Goal: Information Seeking & Learning: Check status

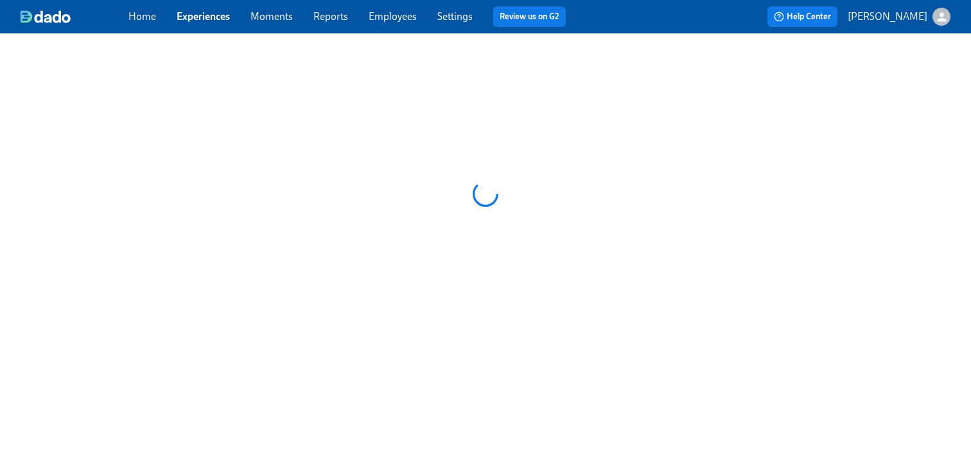
click at [401, 12] on link "Employees" at bounding box center [392, 16] width 48 height 12
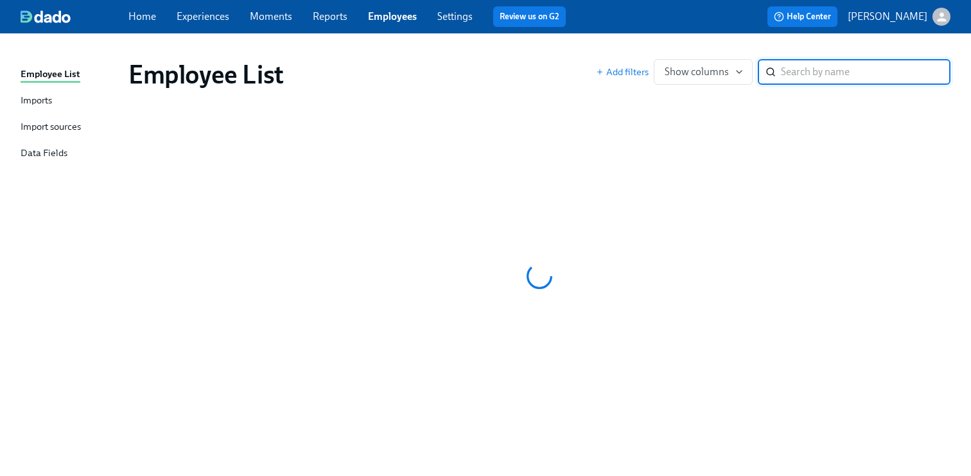
click at [822, 64] on input "search" at bounding box center [865, 72] width 169 height 26
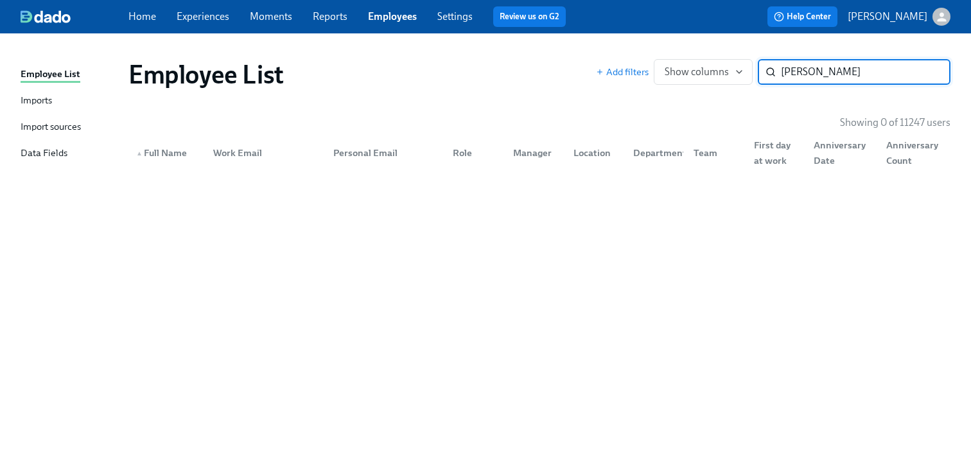
click at [804, 74] on input "[PERSON_NAME]" at bounding box center [865, 72] width 169 height 26
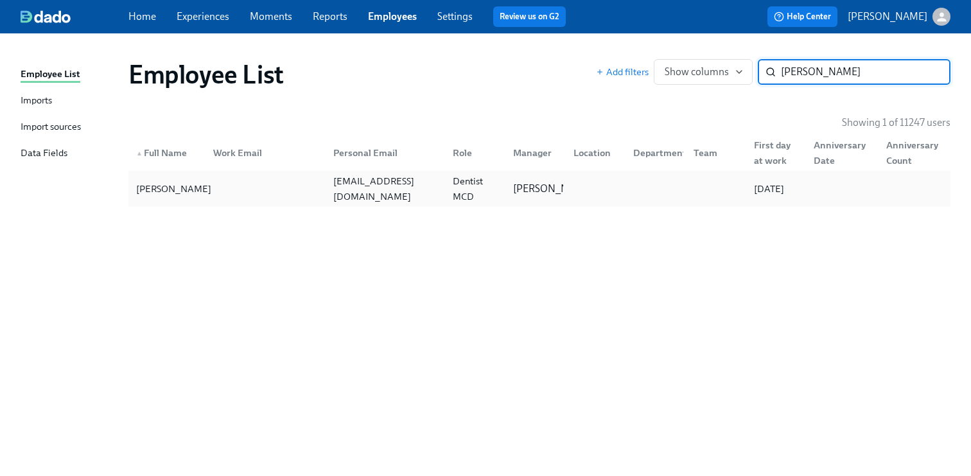
type input "saurabh singh"
click at [193, 191] on div "Saurabh Singh" at bounding box center [173, 188] width 85 height 15
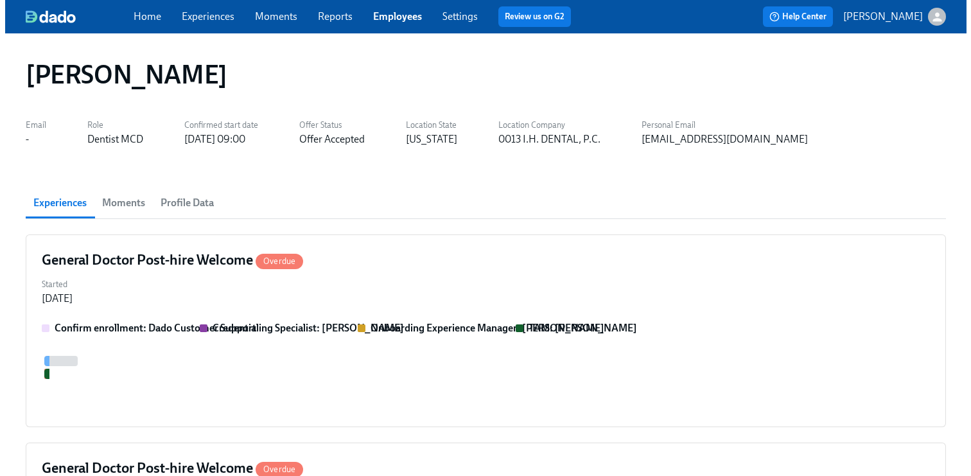
scroll to position [0, 1305]
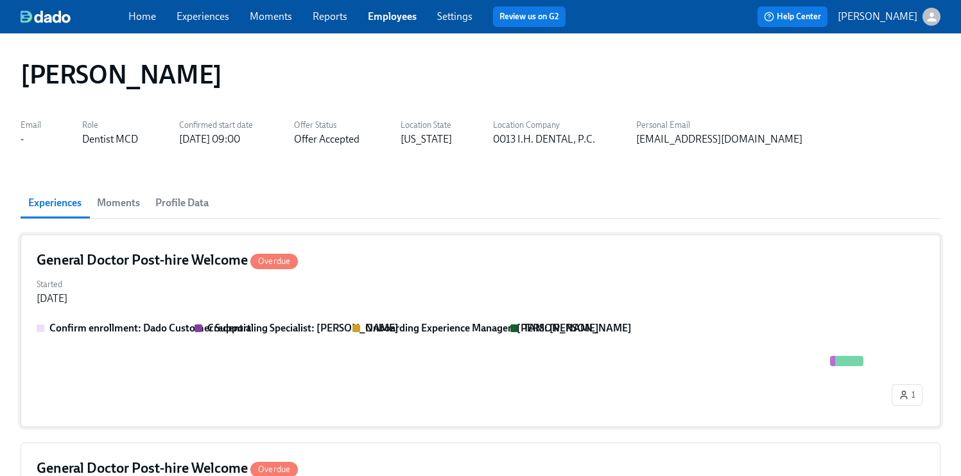
click at [370, 286] on div "Started Sep 17, 2025" at bounding box center [481, 290] width 888 height 31
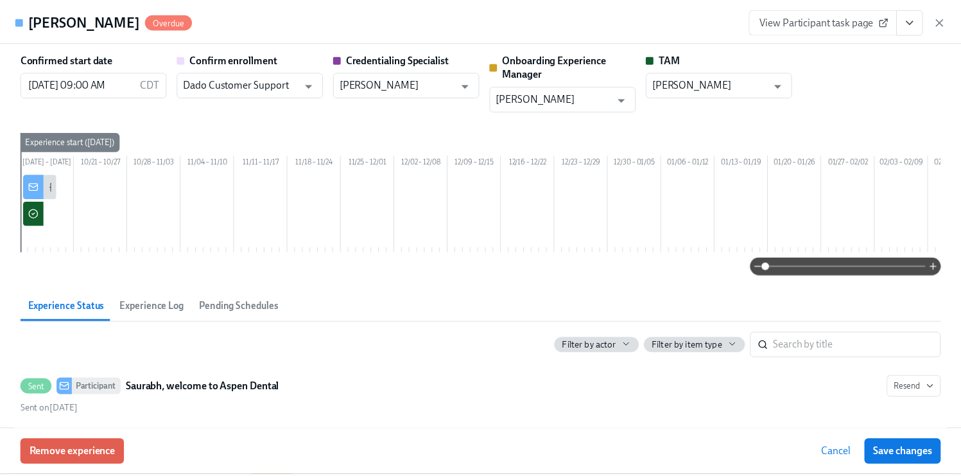
scroll to position [0, 1984]
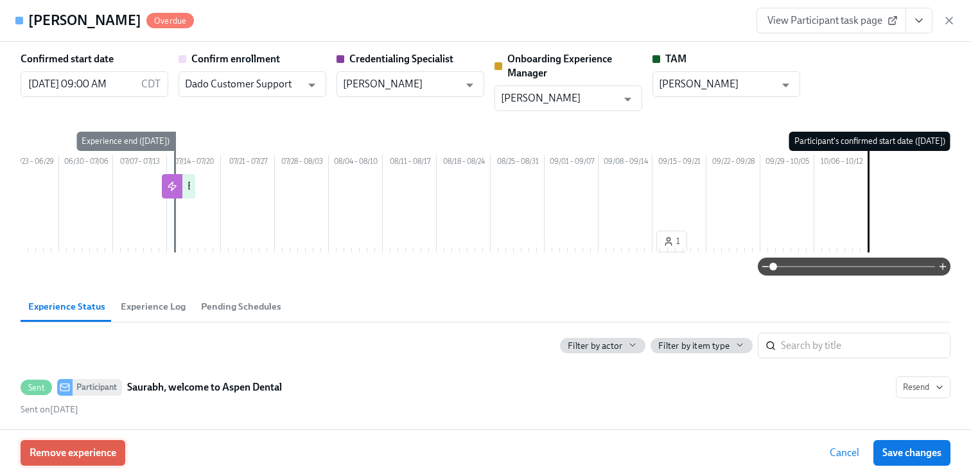
click at [78, 456] on span "Remove experience" at bounding box center [73, 452] width 87 height 13
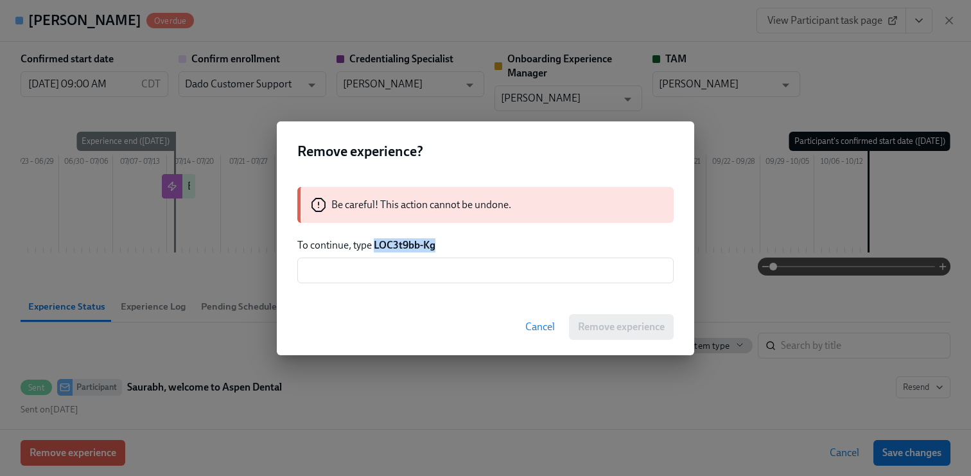
drag, startPoint x: 449, startPoint y: 247, endPoint x: 376, endPoint y: 248, distance: 73.8
click at [376, 248] on p "To continue, type LOC3t9bb-Kg" at bounding box center [485, 245] width 376 height 14
copy strong "LOC3t9bb-Kg"
click at [393, 269] on input "text" at bounding box center [485, 270] width 376 height 26
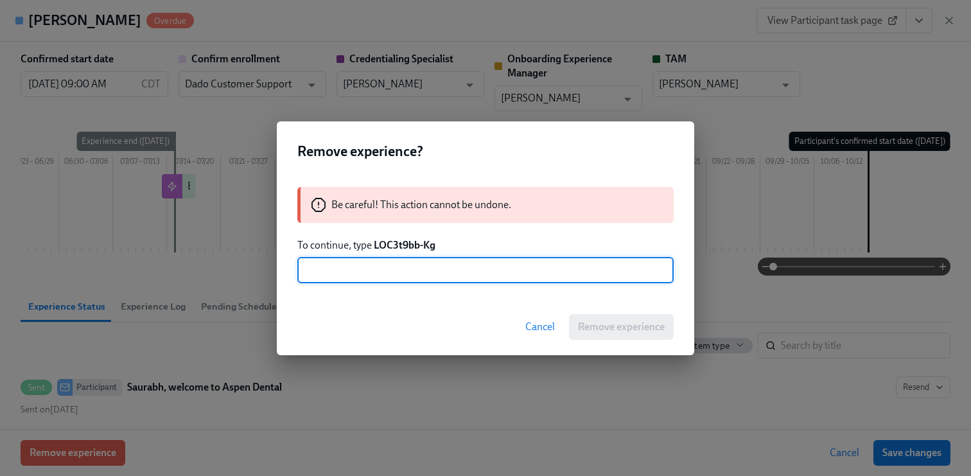
paste input "LOC3t9bb-Kg"
type input "LOC3t9bb-Kg"
click at [624, 325] on span "Remove experience" at bounding box center [621, 326] width 87 height 13
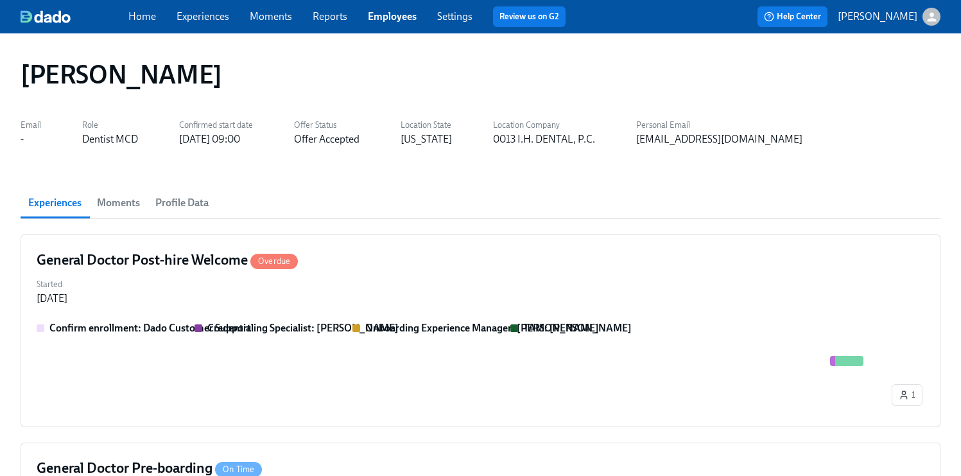
click at [385, 20] on link "Employees" at bounding box center [392, 16] width 49 height 12
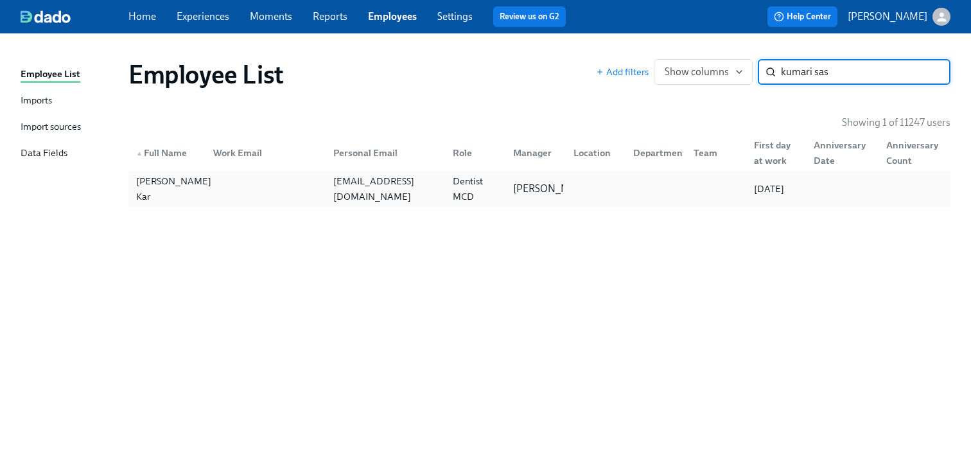
type input "kumari sas"
click at [167, 193] on div "[PERSON_NAME] Kar" at bounding box center [173, 188] width 85 height 31
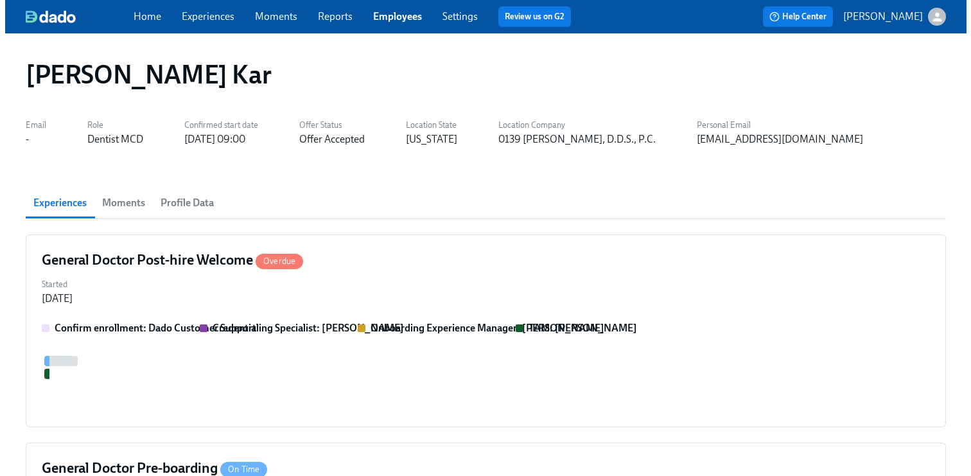
scroll to position [0, 1305]
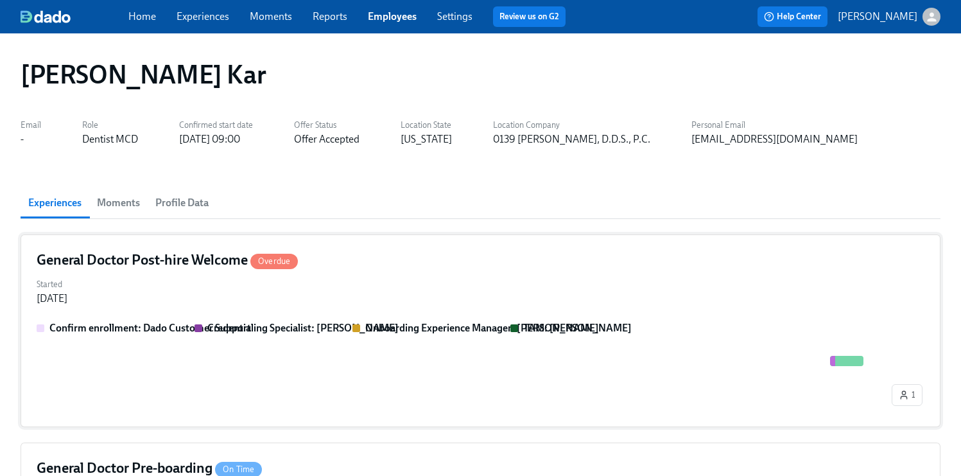
click at [435, 291] on div "Started Sep 17, 2025" at bounding box center [481, 290] width 888 height 31
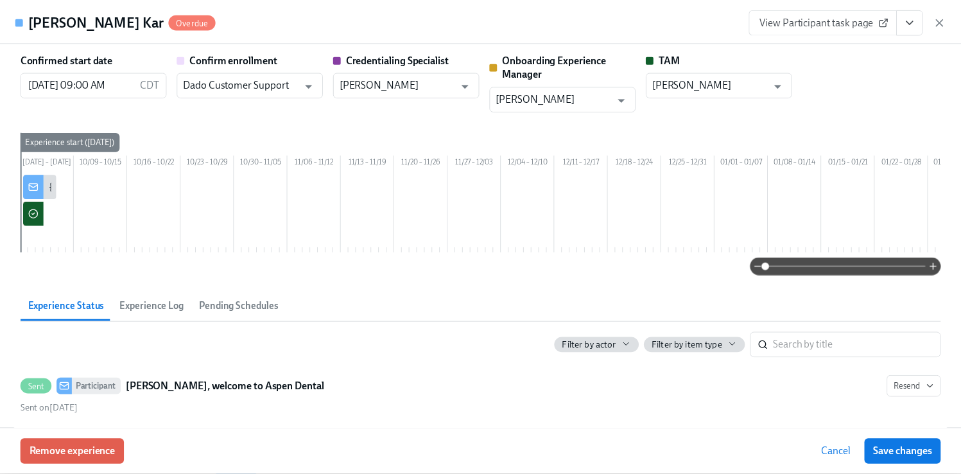
scroll to position [0, 1984]
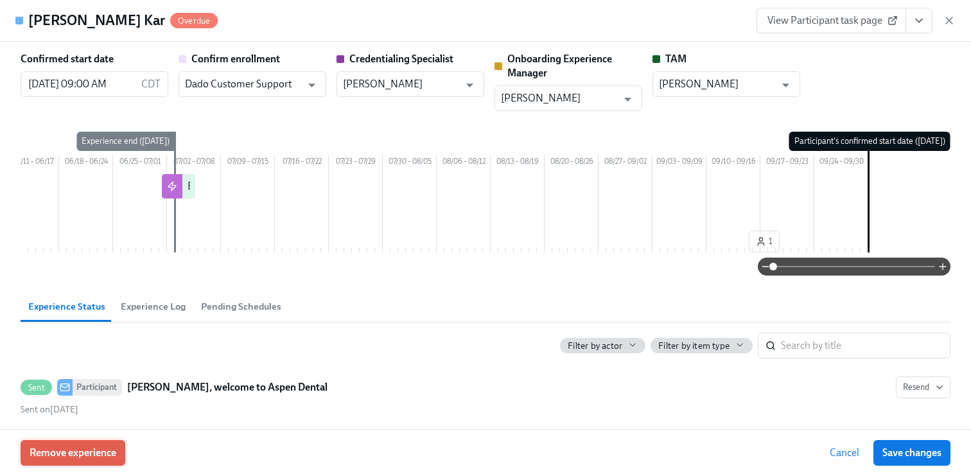
click at [83, 447] on span "Remove experience" at bounding box center [73, 452] width 87 height 13
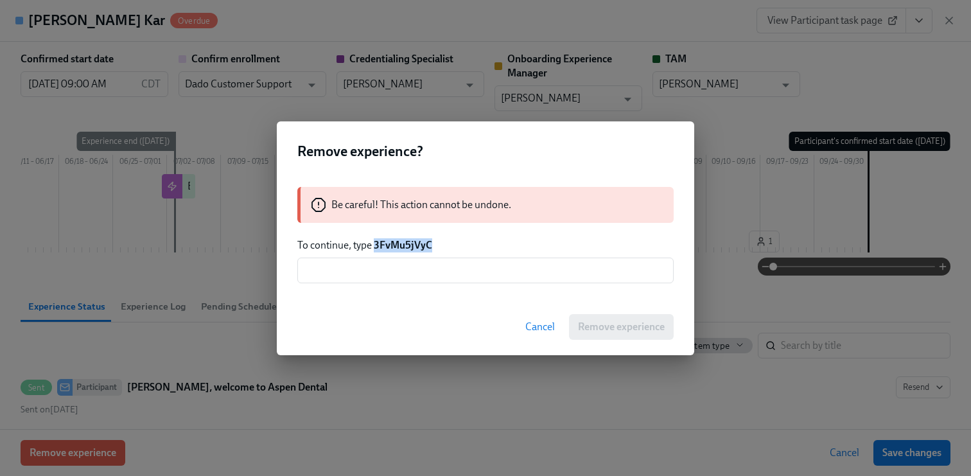
drag, startPoint x: 437, startPoint y: 247, endPoint x: 374, endPoint y: 250, distance: 63.0
click at [374, 250] on p "To continue, type 3FvMu5jVyC" at bounding box center [485, 245] width 376 height 14
copy strong "3FvMu5jVyC"
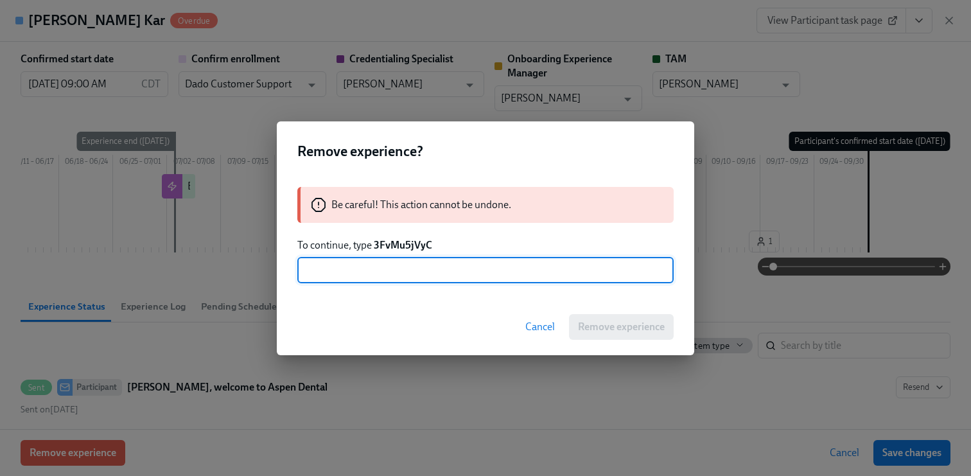
click at [377, 274] on input "text" at bounding box center [485, 270] width 376 height 26
paste input "3FvMu5jVyC"
type input "3FvMu5jVyC"
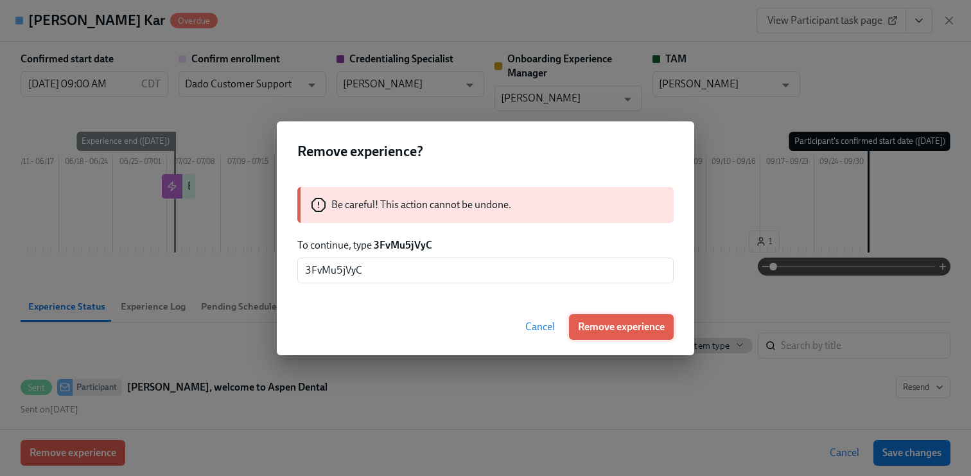
click at [594, 317] on button "Remove experience" at bounding box center [621, 327] width 105 height 26
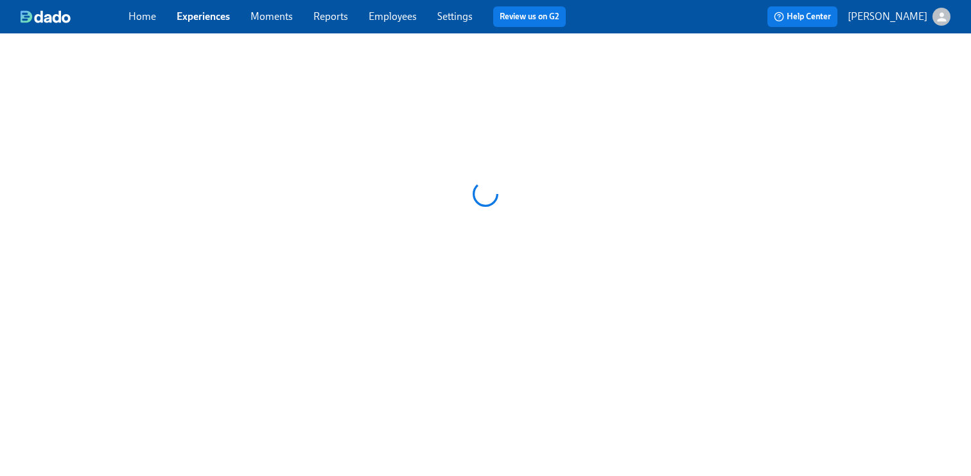
click at [326, 13] on link "Reports" at bounding box center [330, 16] width 35 height 12
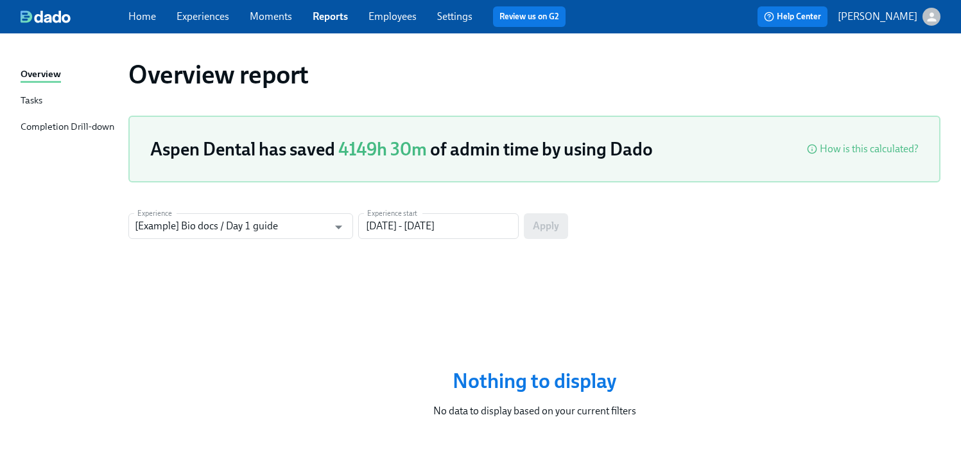
click at [74, 132] on div "Completion Drill-down" at bounding box center [68, 127] width 94 height 16
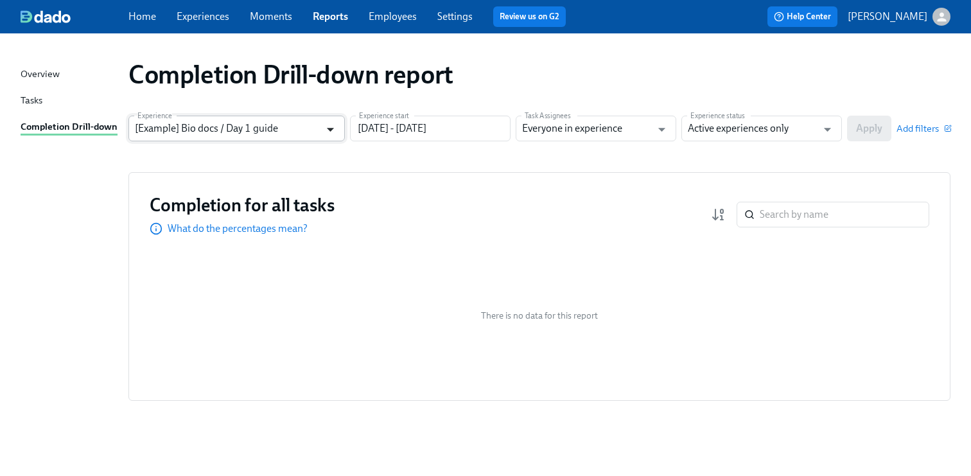
click at [331, 128] on icon "Open" at bounding box center [330, 130] width 7 height 4
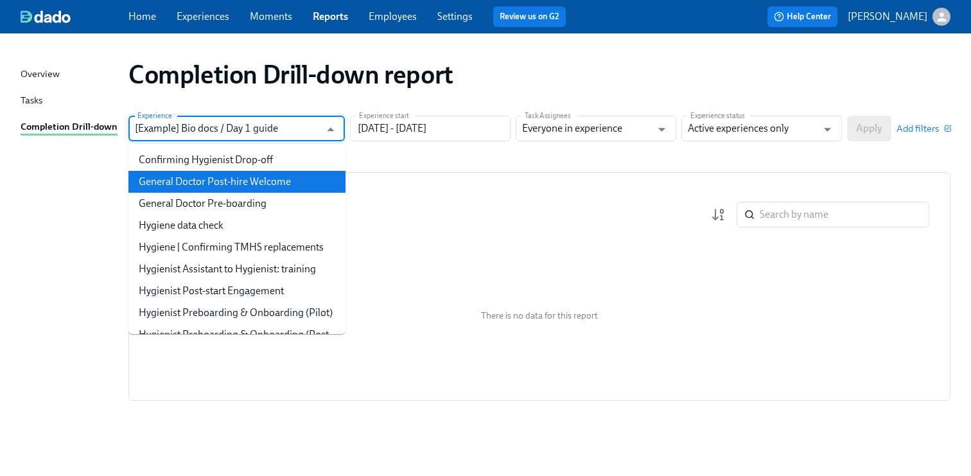
click at [276, 177] on li "General Doctor Post-hire Welcome" at bounding box center [236, 182] width 217 height 22
type input "General Doctor Post-hire Welcome"
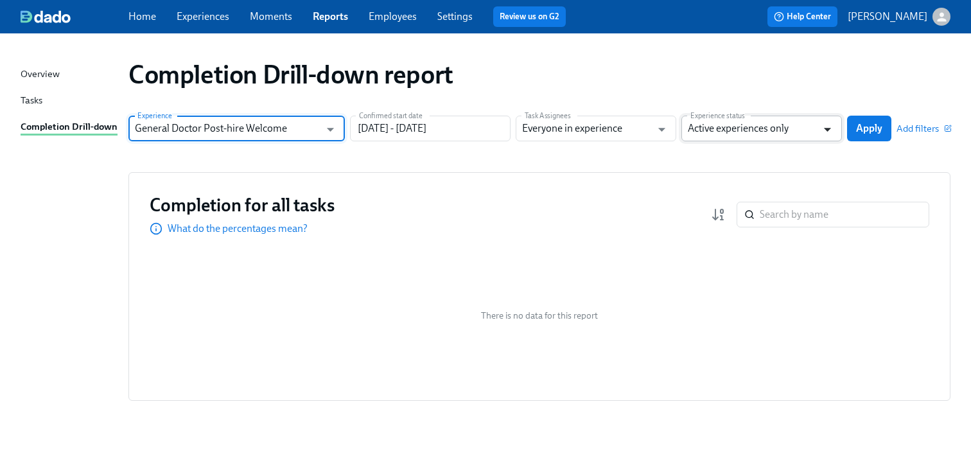
click at [826, 128] on icon "Open" at bounding box center [827, 129] width 17 height 17
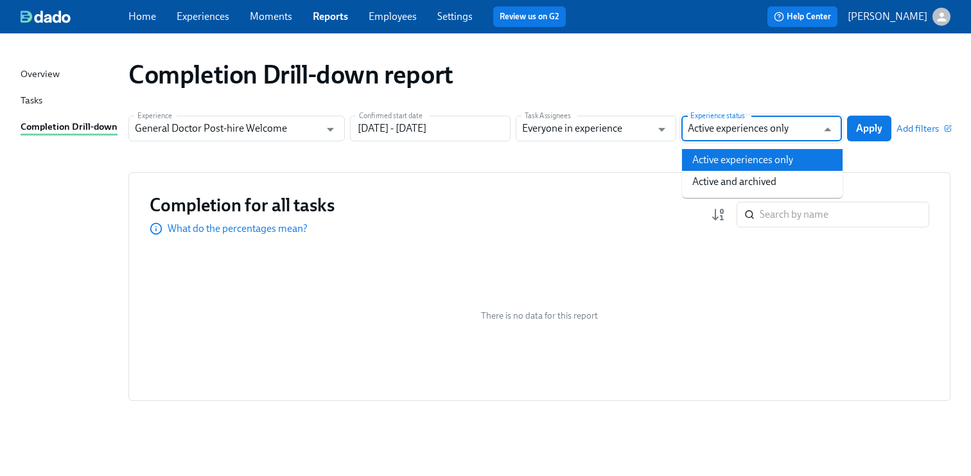
click at [790, 161] on li "Active experiences only" at bounding box center [762, 160] width 160 height 22
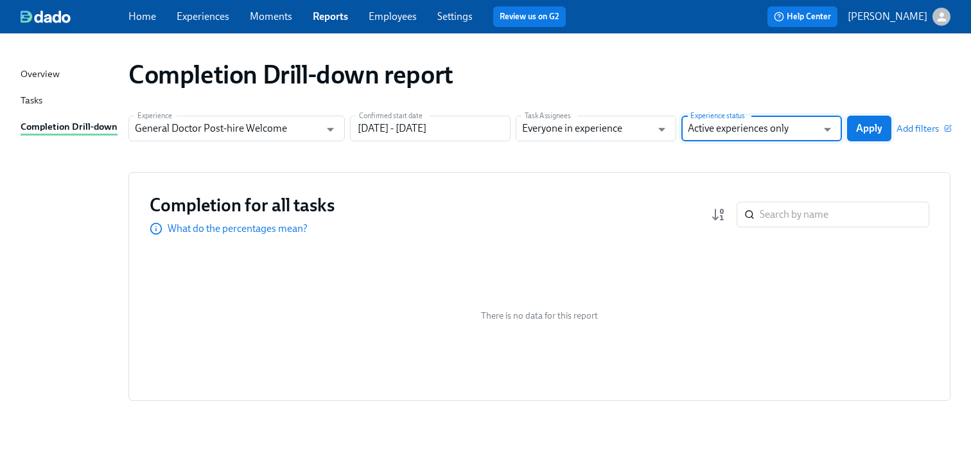
click at [862, 128] on span "Apply" at bounding box center [869, 128] width 26 height 13
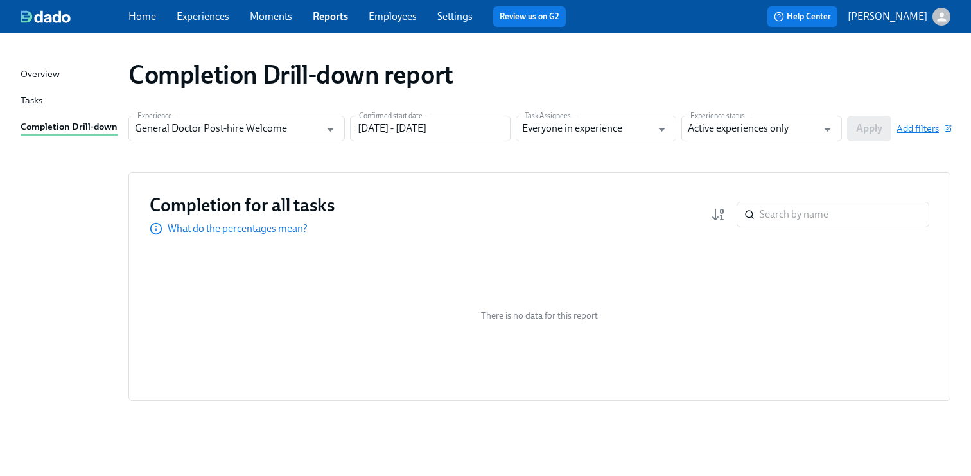
click at [910, 126] on span "Add filters" at bounding box center [923, 128] width 54 height 13
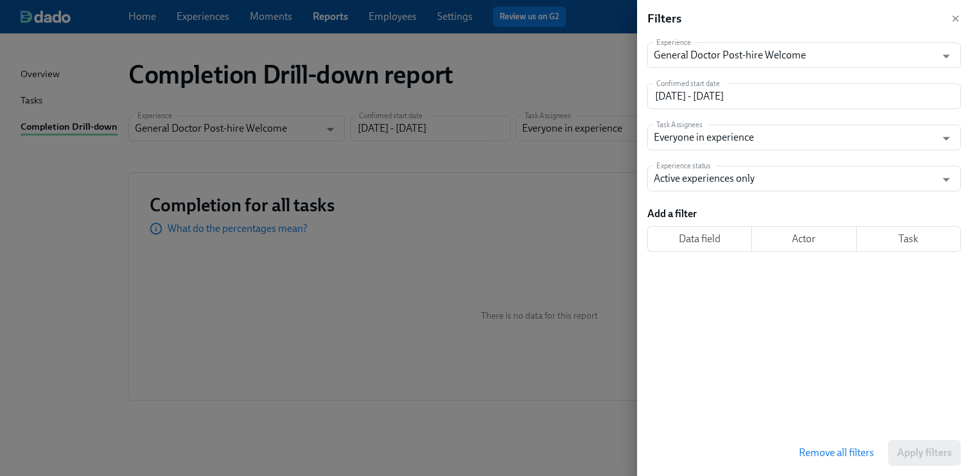
click at [809, 240] on span "Actor" at bounding box center [803, 238] width 83 height 13
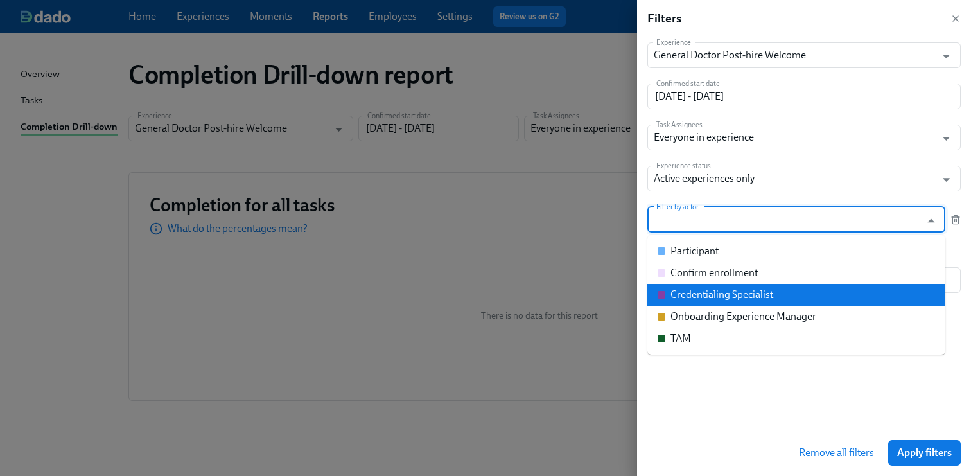
click at [725, 295] on div "Credentialing Specialist" at bounding box center [721, 295] width 103 height 14
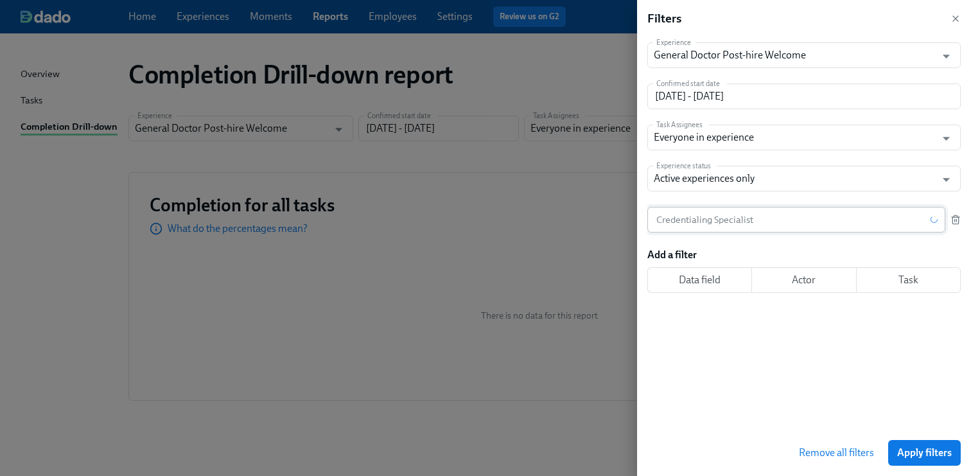
click at [765, 224] on input "text" at bounding box center [788, 220] width 283 height 26
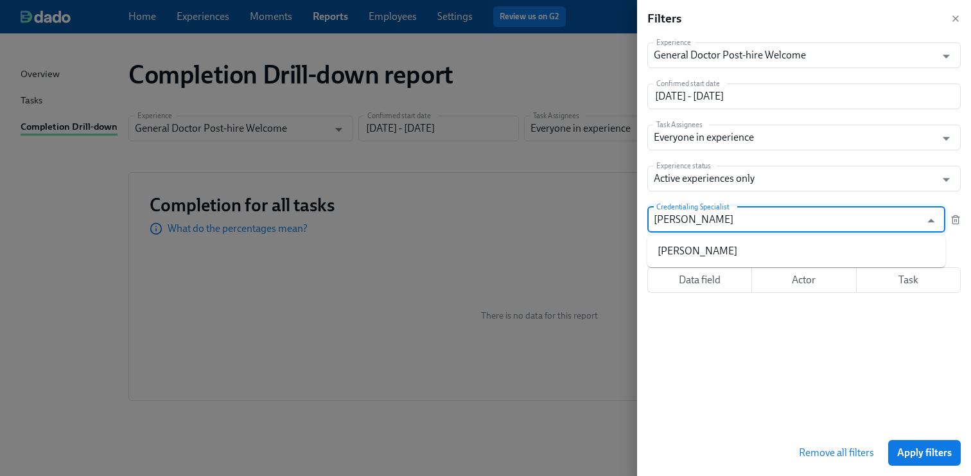
type input "[PERSON_NAME]"
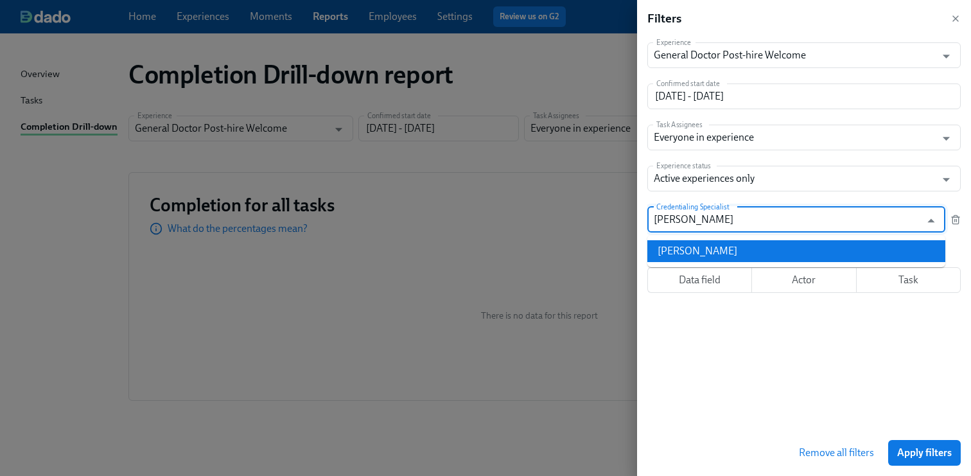
click at [713, 252] on div "[PERSON_NAME]" at bounding box center [697, 251] width 80 height 14
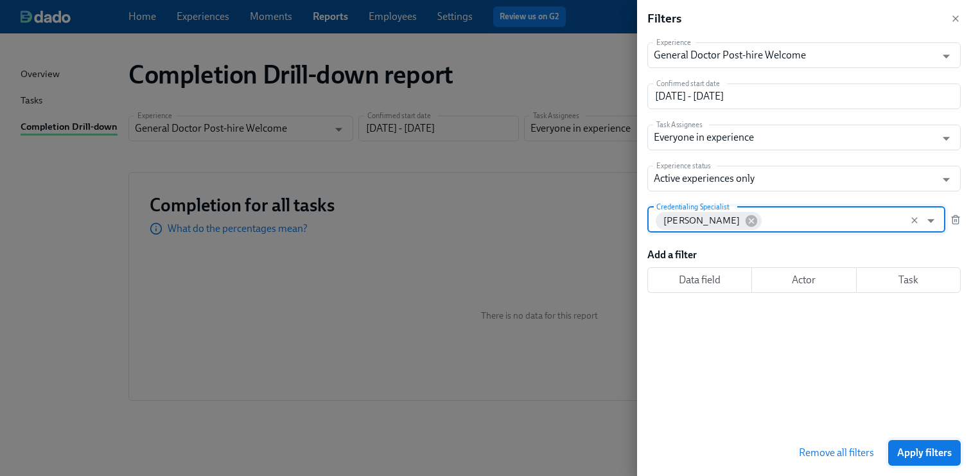
click at [923, 455] on span "Apply filters" at bounding box center [924, 452] width 55 height 13
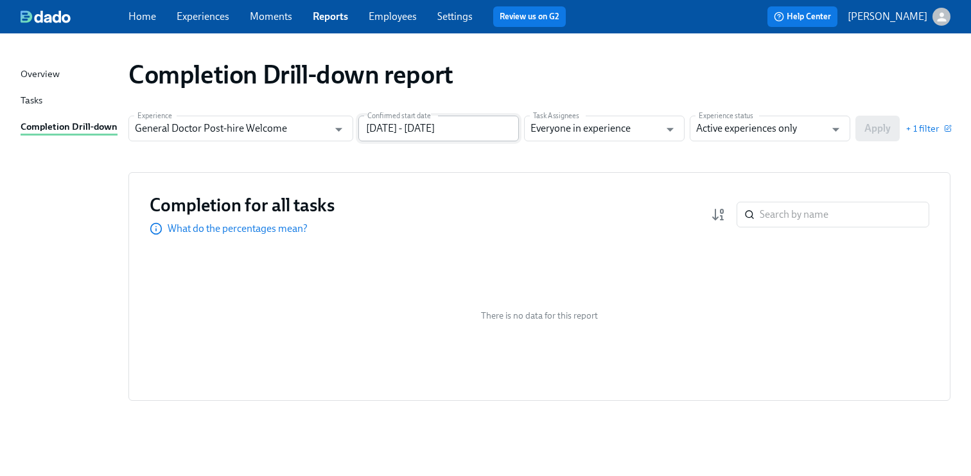
click at [398, 127] on input "[DATE] - [DATE]" at bounding box center [438, 129] width 160 height 26
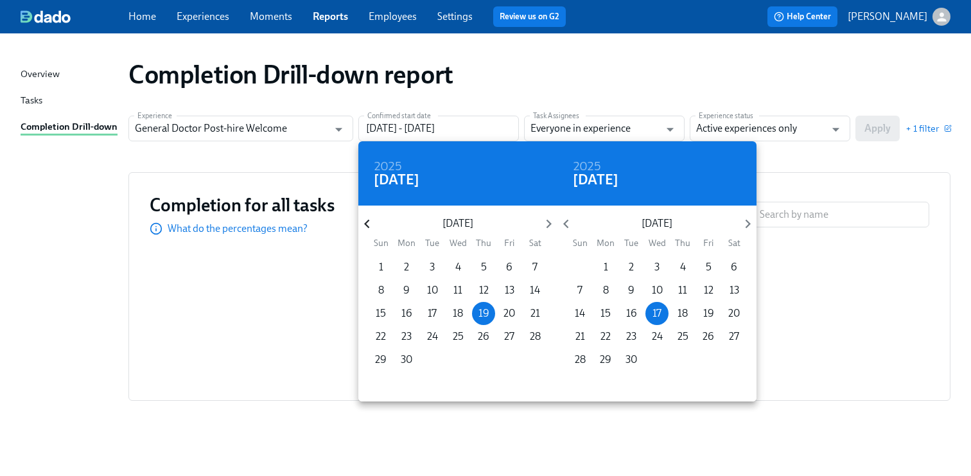
click at [369, 221] on icon "button" at bounding box center [366, 223] width 17 height 17
click at [481, 267] on p "1" at bounding box center [483, 267] width 4 height 14
type input "[DATE] - [DATE]"
click at [874, 130] on div at bounding box center [485, 238] width 971 height 476
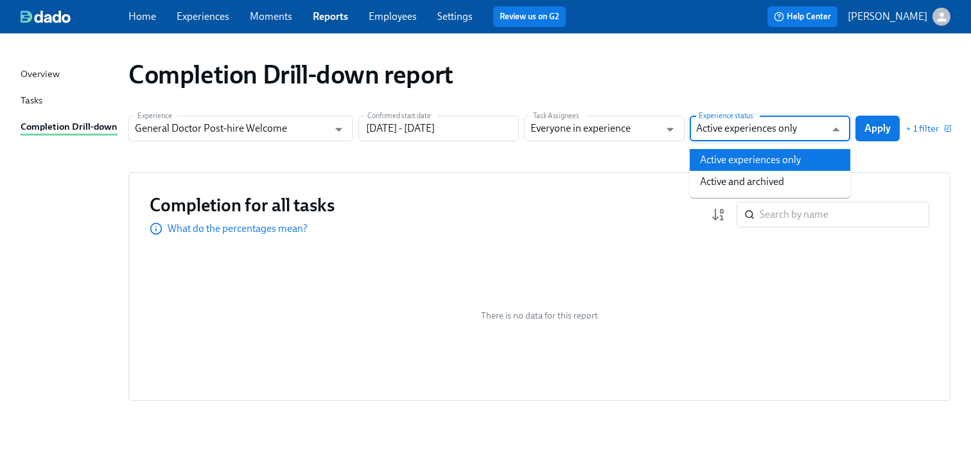
click at [816, 135] on input "Active experiences only" at bounding box center [760, 129] width 129 height 26
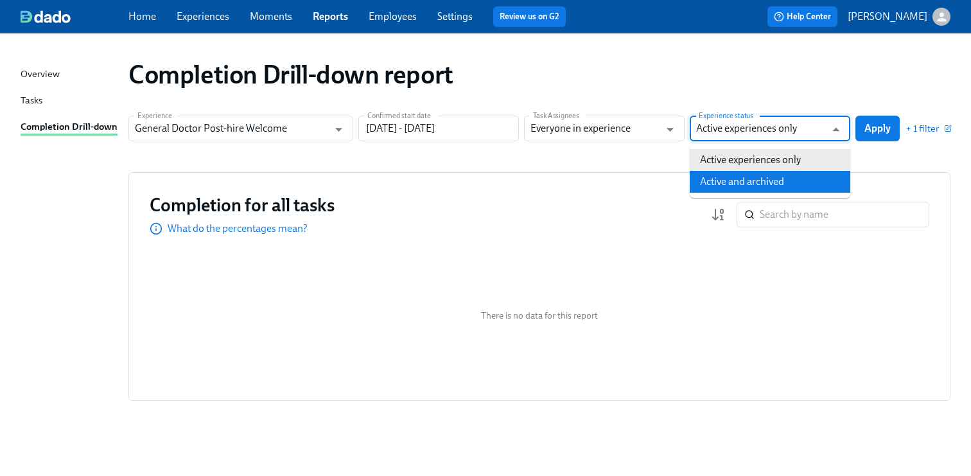
click at [754, 175] on li "Active and archived" at bounding box center [769, 182] width 160 height 22
type input "Active and archived"
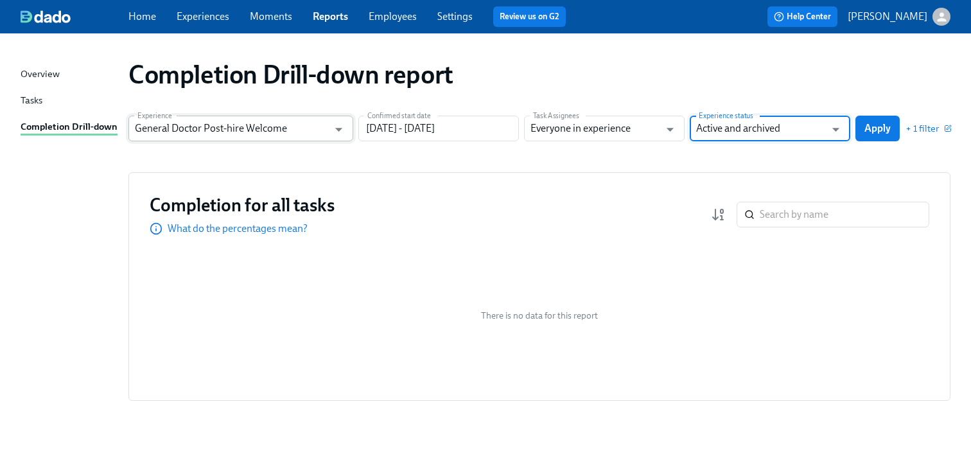
click at [281, 126] on input "General Doctor Post-hire Welcome" at bounding box center [231, 129] width 193 height 26
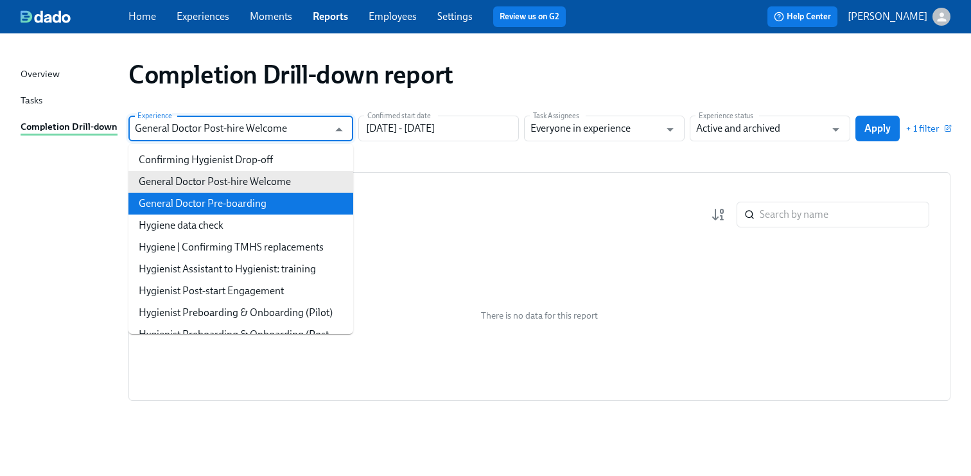
click at [253, 203] on li "General Doctor Pre-boarding" at bounding box center [240, 204] width 225 height 22
type input "General Doctor Pre-boarding"
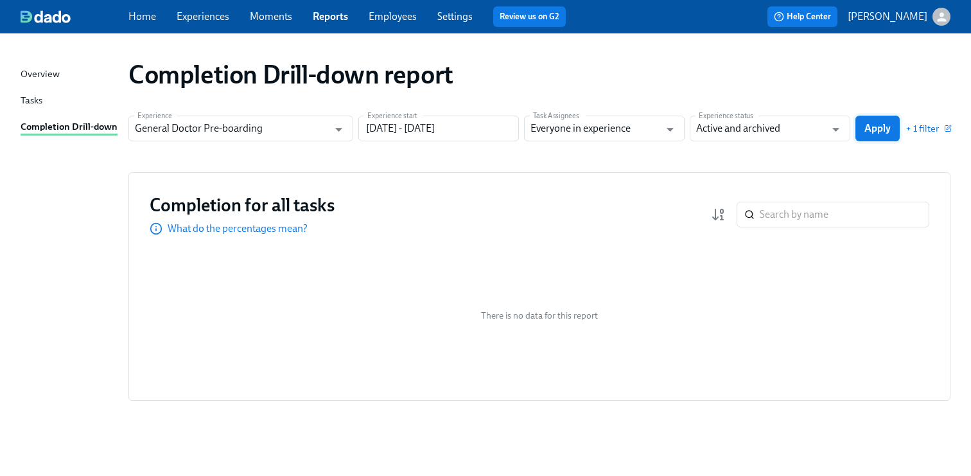
click at [883, 129] on span "Apply" at bounding box center [877, 128] width 26 height 13
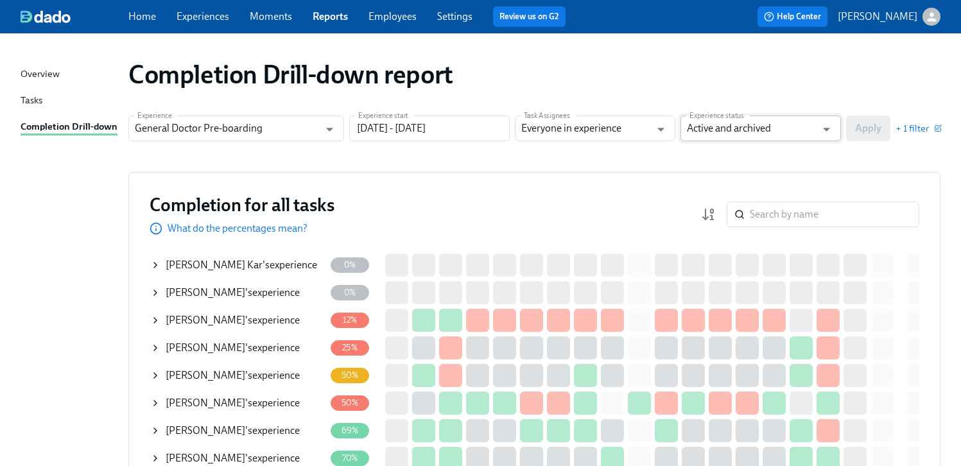
click at [727, 132] on input "Active and archived" at bounding box center [751, 129] width 129 height 26
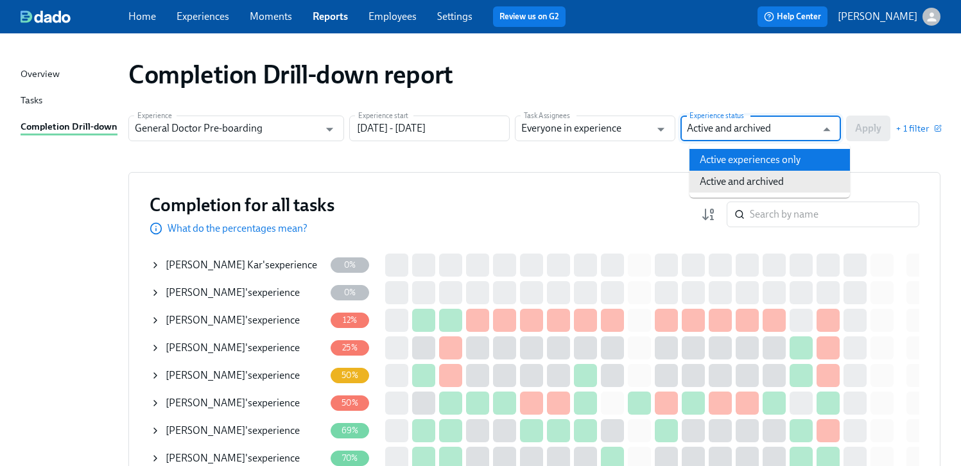
click at [739, 161] on li "Active experiences only" at bounding box center [769, 160] width 160 height 22
type input "Active experiences only"
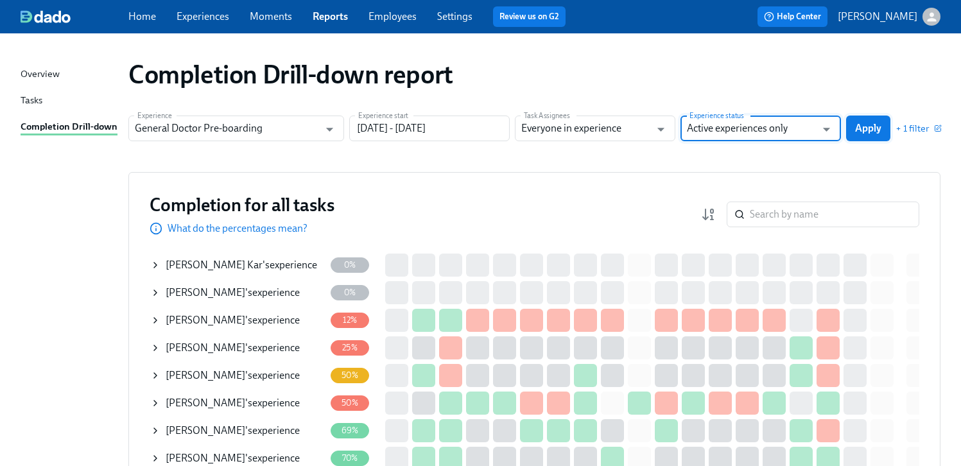
click at [867, 130] on span "Apply" at bounding box center [868, 128] width 26 height 13
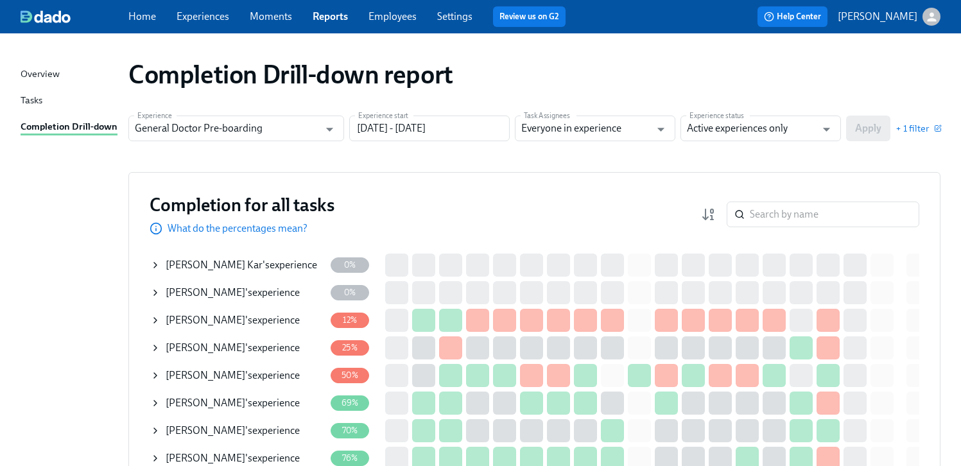
click at [159, 264] on icon at bounding box center [155, 265] width 10 height 10
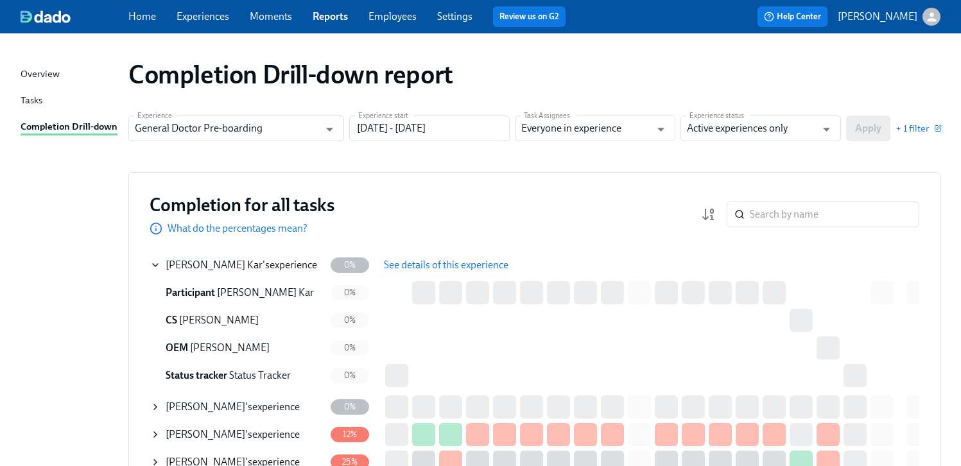
click at [187, 405] on span "[PERSON_NAME]" at bounding box center [206, 407] width 80 height 12
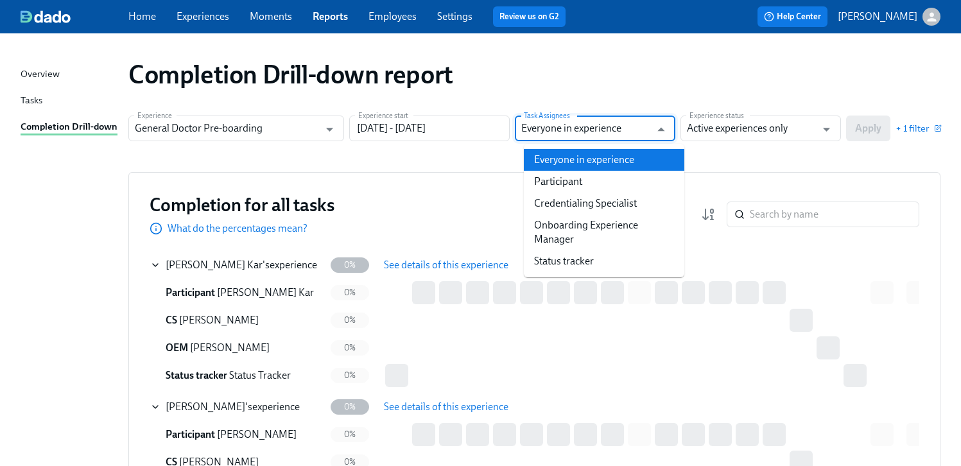
click at [650, 130] on input "Everyone in experience" at bounding box center [585, 129] width 129 height 26
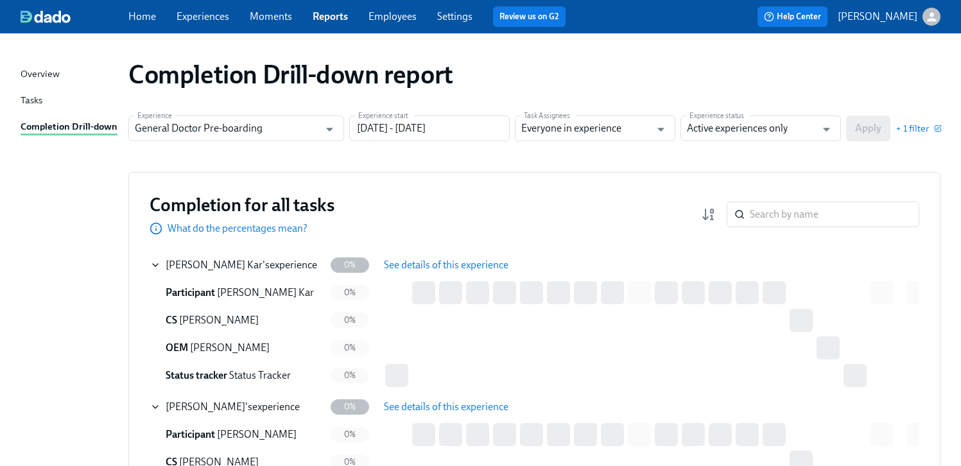
click at [768, 150] on section "Experience General Doctor Pre-boarding Experience Experience start [DATE] - [DA…" at bounding box center [534, 134] width 812 height 36
click at [835, 133] on icon "Open" at bounding box center [826, 129] width 17 height 17
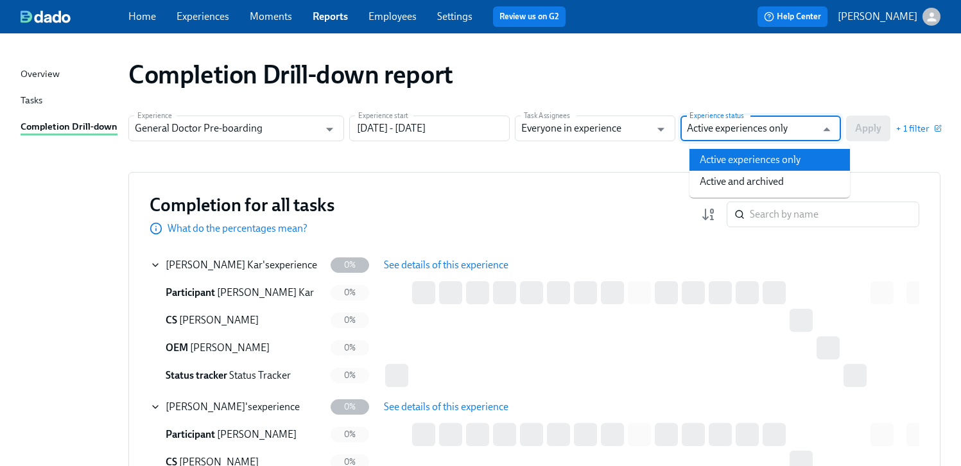
click at [799, 159] on li "Active experiences only" at bounding box center [769, 160] width 160 height 22
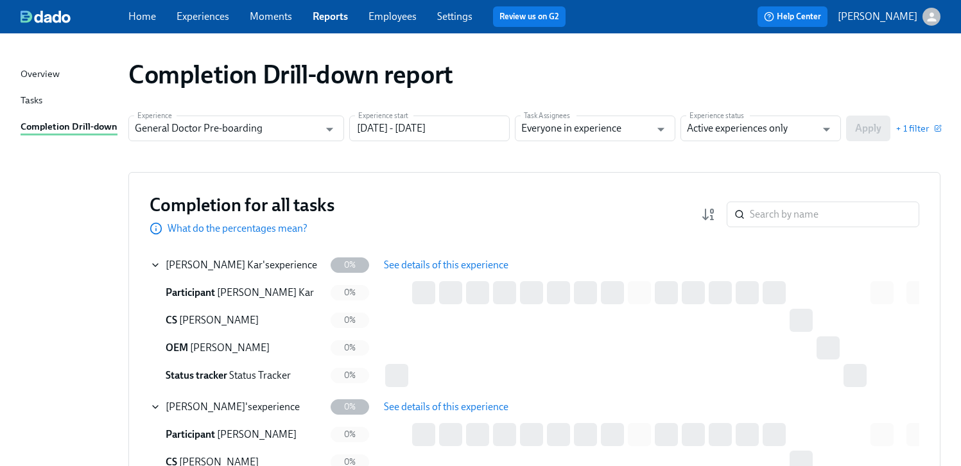
click at [249, 263] on div "[PERSON_NAME] 's experience" at bounding box center [242, 265] width 152 height 14
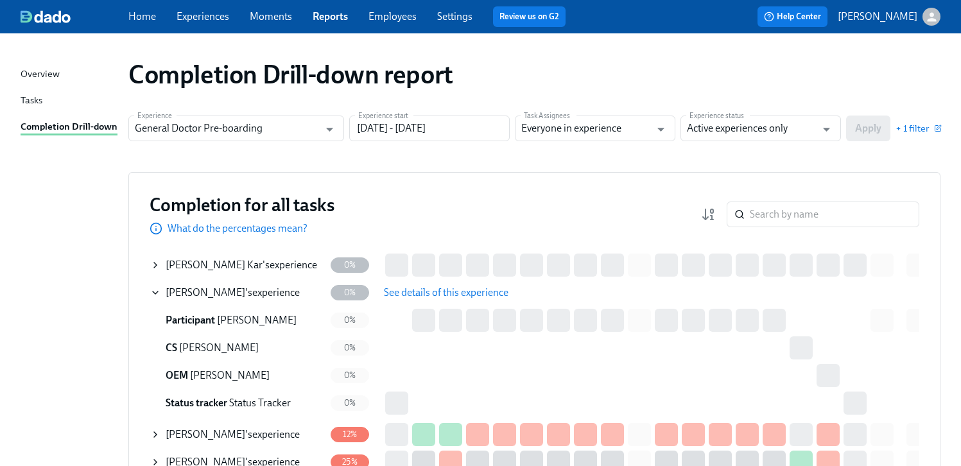
click at [249, 263] on div "[PERSON_NAME] 's experience" at bounding box center [242, 265] width 152 height 14
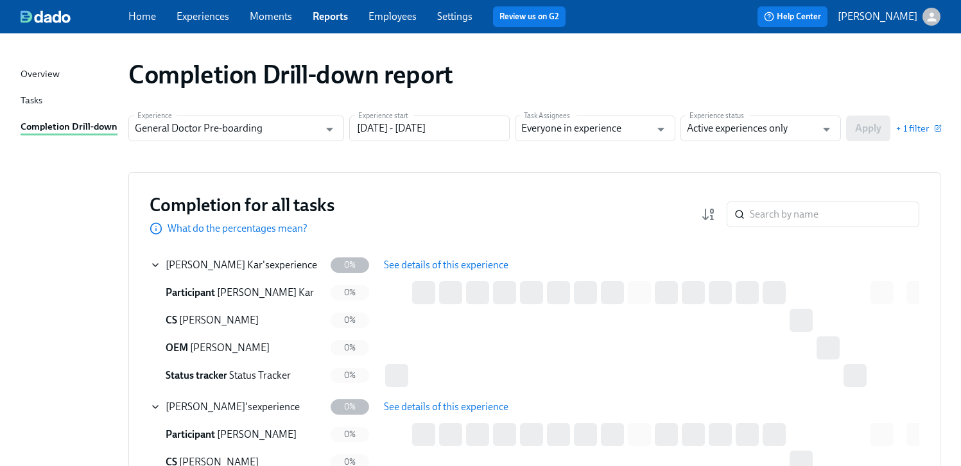
click at [420, 261] on span "See details of this experience" at bounding box center [446, 265] width 125 height 13
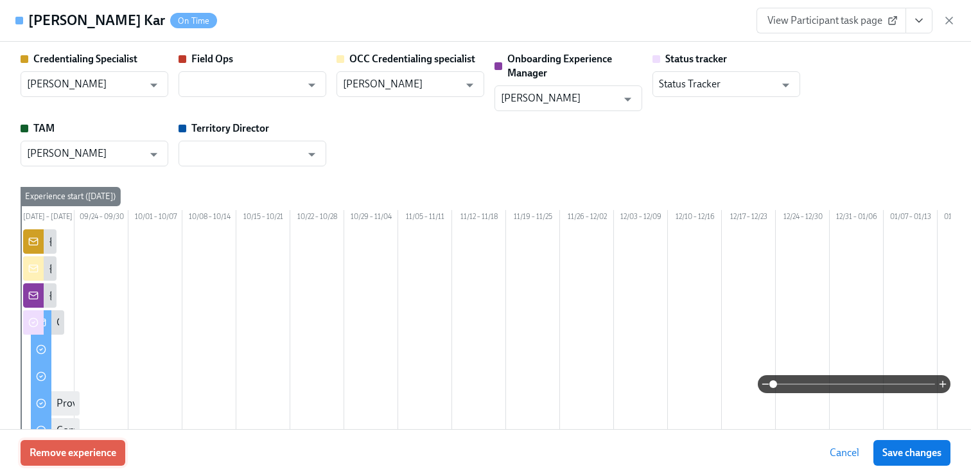
click at [74, 455] on span "Remove experience" at bounding box center [73, 452] width 87 height 13
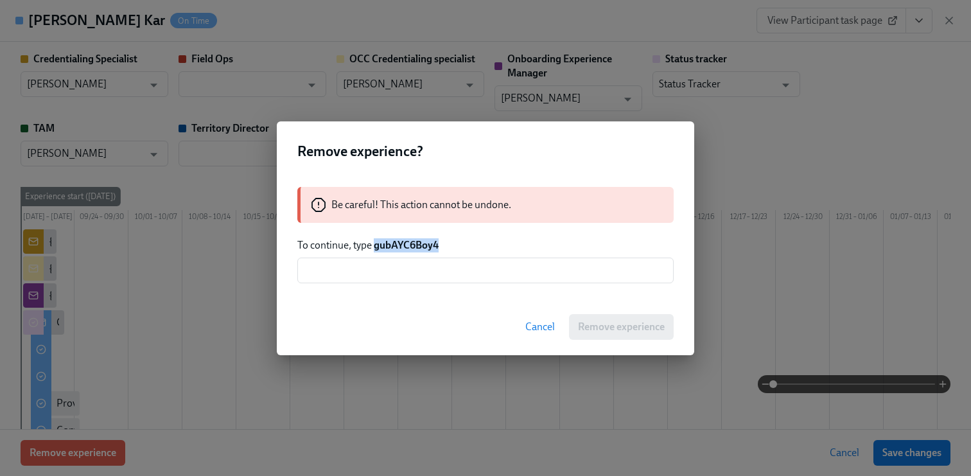
drag, startPoint x: 452, startPoint y: 242, endPoint x: 375, endPoint y: 245, distance: 77.1
click at [375, 245] on p "To continue, type gubAYC6Boy4" at bounding box center [485, 245] width 376 height 14
copy strong "gubAYC6Boy4"
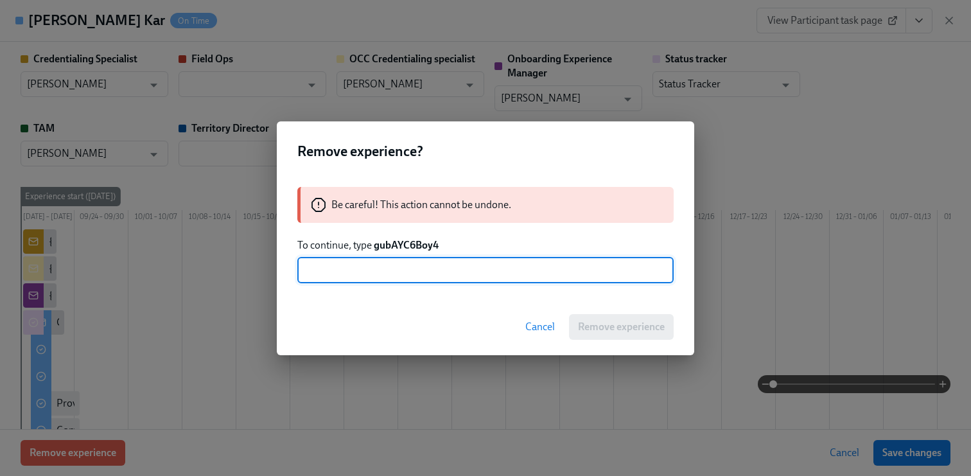
click at [373, 275] on input "text" at bounding box center [485, 270] width 376 height 26
paste input "gubAYC6Boy4"
type input "gubAYC6Boy4"
click at [644, 325] on span "Remove experience" at bounding box center [621, 326] width 87 height 13
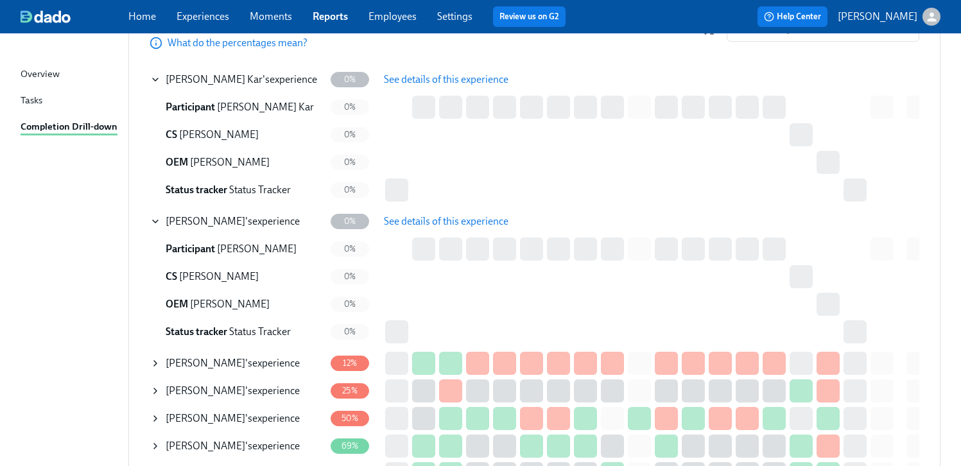
scroll to position [195, 0]
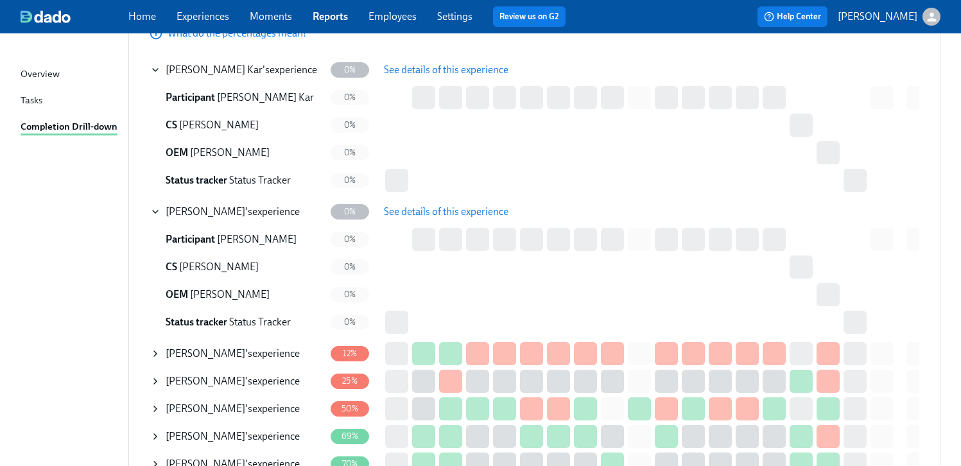
click at [464, 211] on span "See details of this experience" at bounding box center [446, 211] width 125 height 13
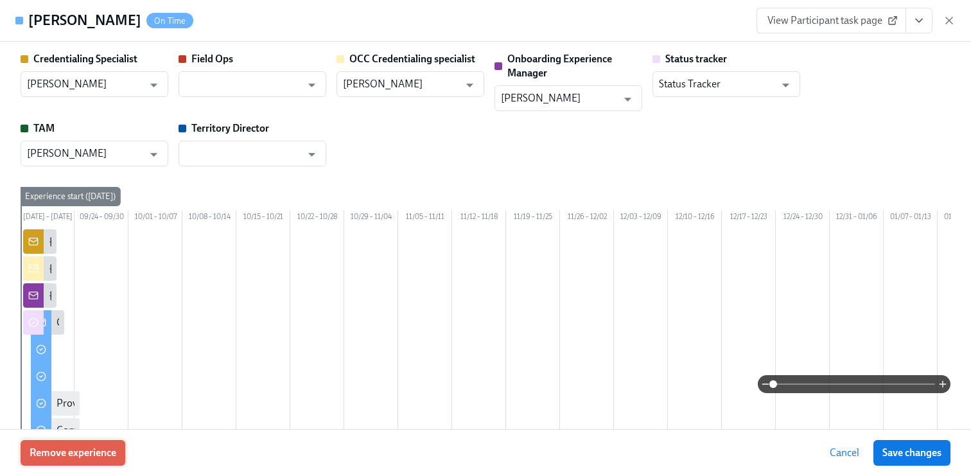
click at [98, 448] on span "Remove experience" at bounding box center [73, 452] width 87 height 13
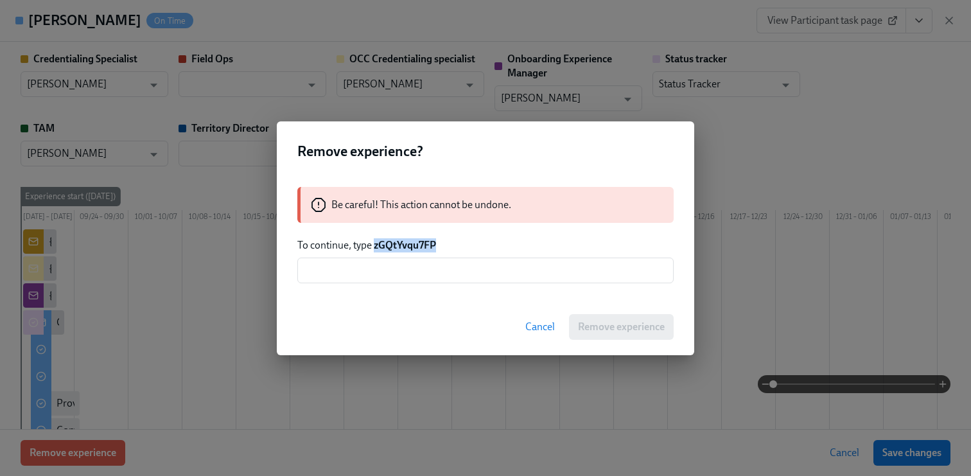
drag, startPoint x: 423, startPoint y: 244, endPoint x: 375, endPoint y: 245, distance: 48.2
click at [375, 245] on p "To continue, type zGQtYvqu7FP" at bounding box center [485, 245] width 376 height 14
copy strong "zGQtYvqu7FP"
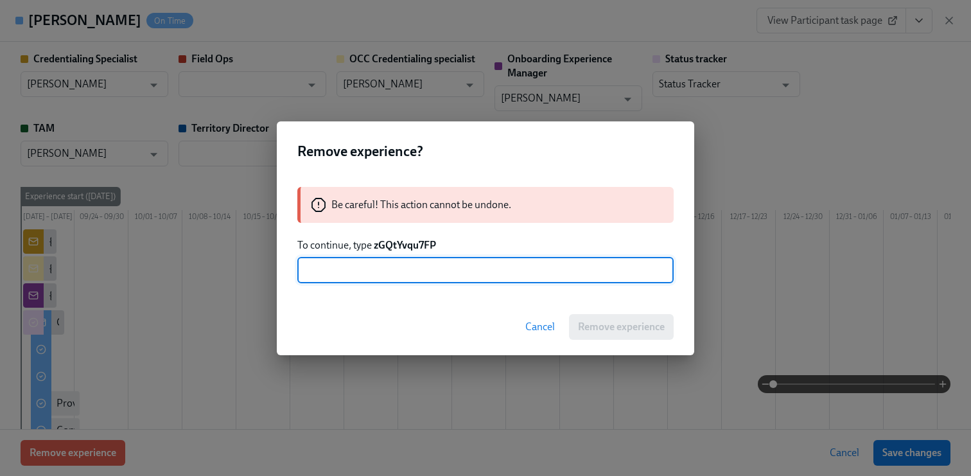
click at [376, 275] on input "text" at bounding box center [485, 270] width 376 height 26
paste input "zGQtYvqu7FP"
type input "zGQtYvqu7FP"
click at [589, 325] on span "Remove experience" at bounding box center [621, 326] width 87 height 13
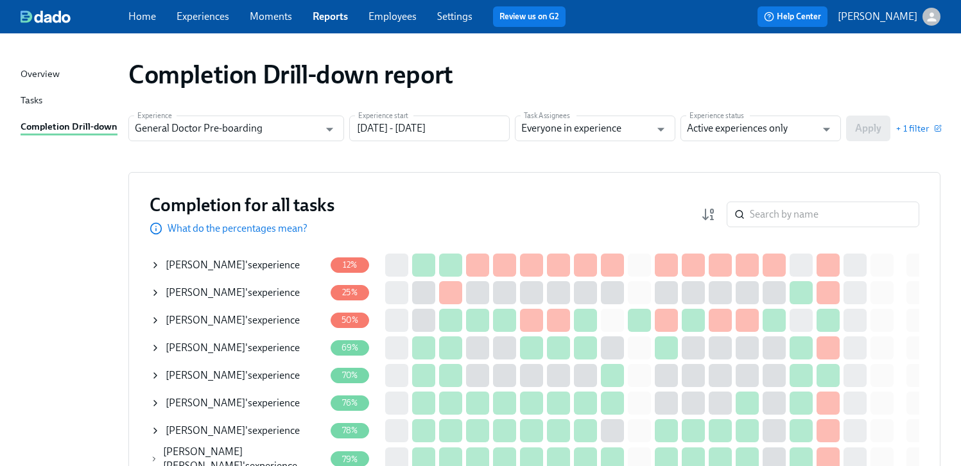
drag, startPoint x: 959, startPoint y: 61, endPoint x: 959, endPoint y: 79, distance: 18.0
click at [951, 79] on div "Completion Drill-down report" at bounding box center [534, 74] width 833 height 51
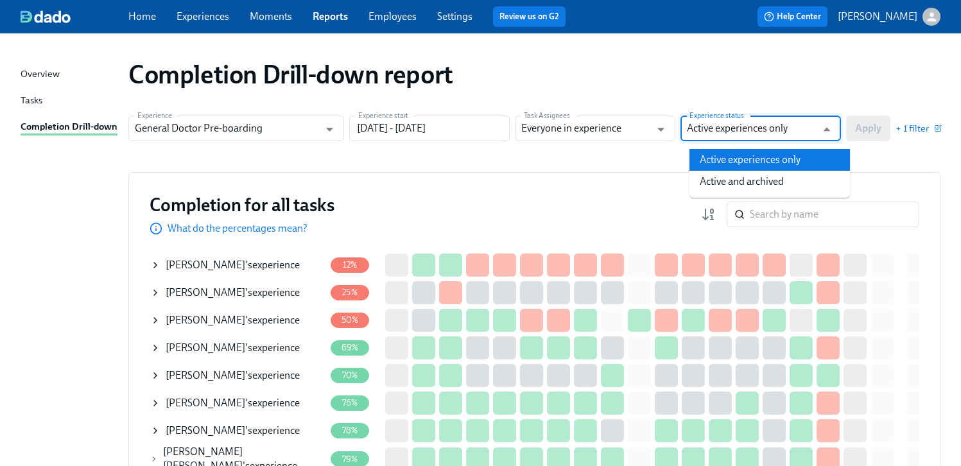
click at [732, 130] on input "Active experiences only" at bounding box center [751, 129] width 129 height 26
click at [742, 155] on li "Active experiences only" at bounding box center [769, 160] width 160 height 22
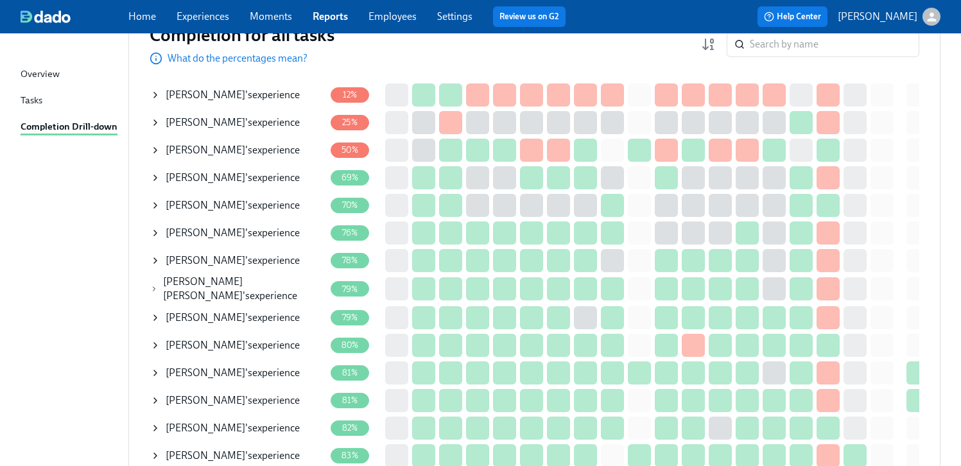
scroll to position [171, 0]
